Goal: Task Accomplishment & Management: Manage account settings

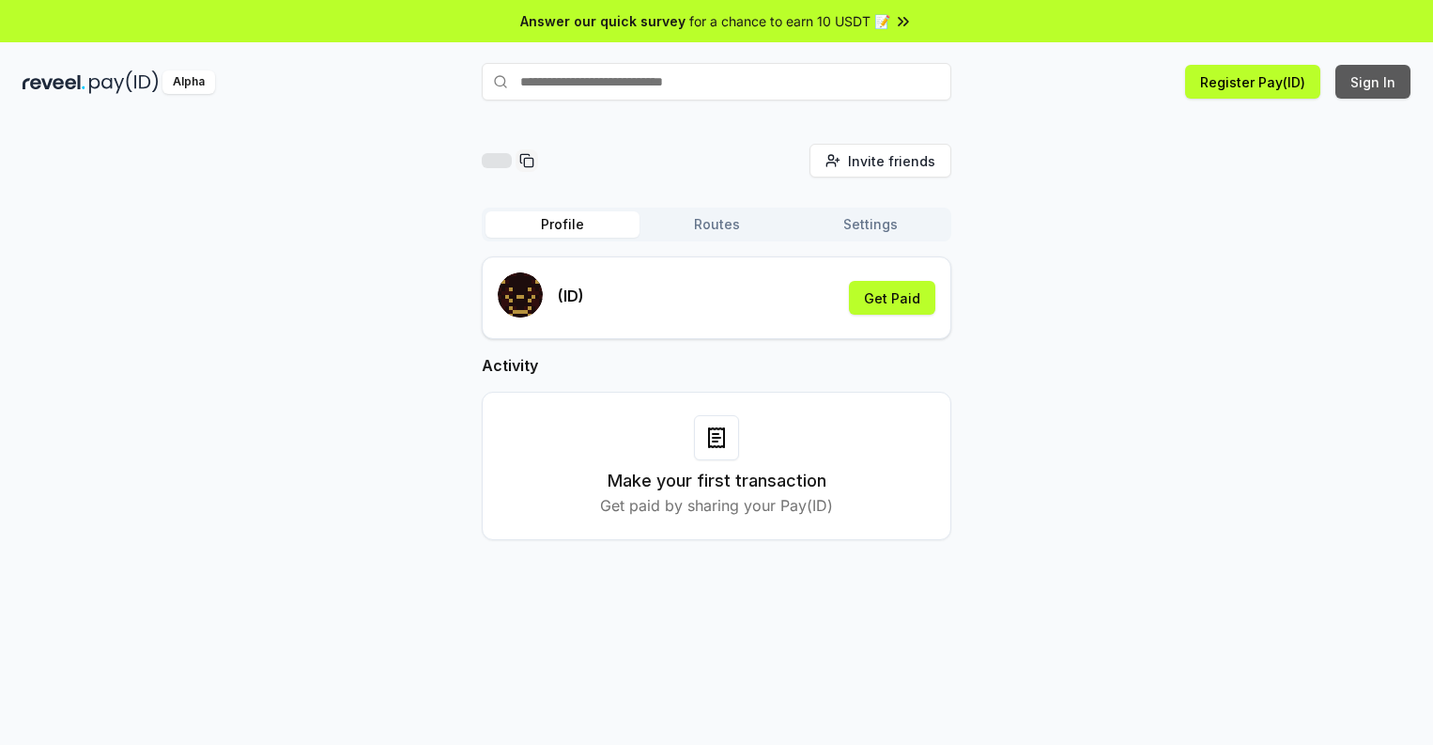
click at [1374, 82] on button "Sign In" at bounding box center [1372, 82] width 75 height 34
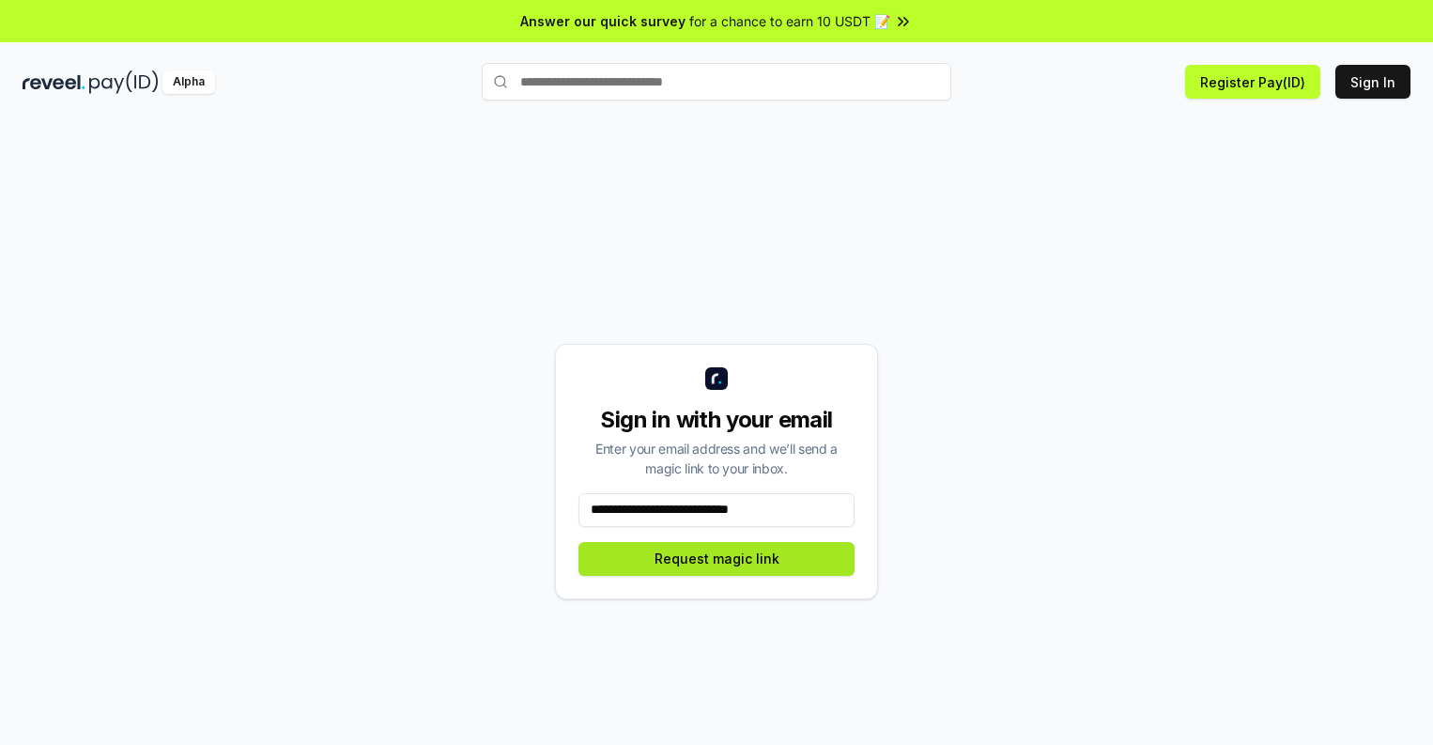
type input "**********"
click at [717, 558] on button "Request magic link" at bounding box center [716, 559] width 276 height 34
